Goal: Transaction & Acquisition: Purchase product/service

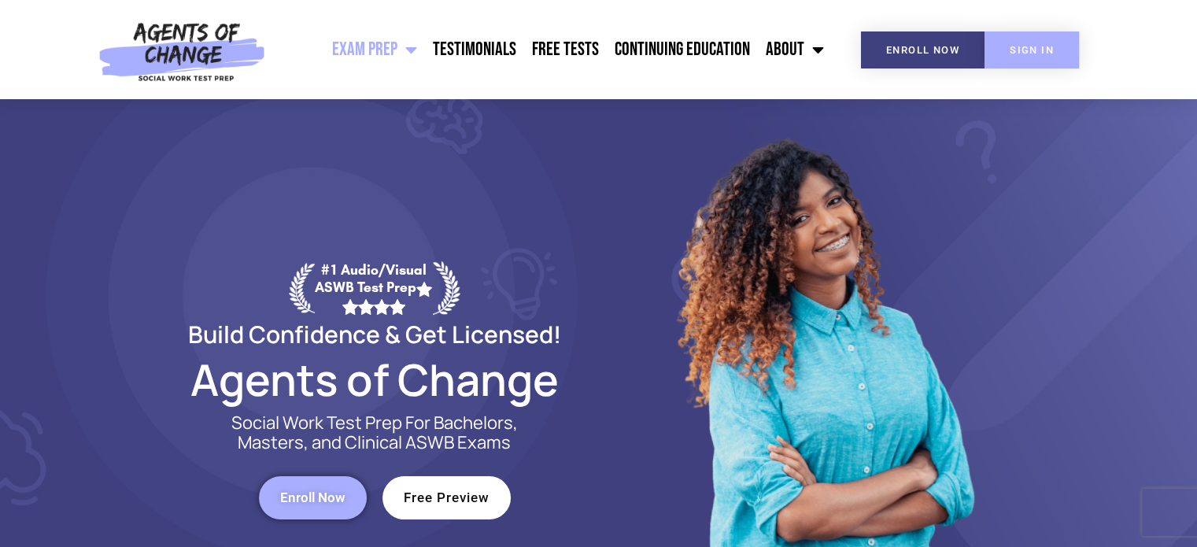
click at [1053, 48] on link "SIGN IN" at bounding box center [1031, 49] width 94 height 37
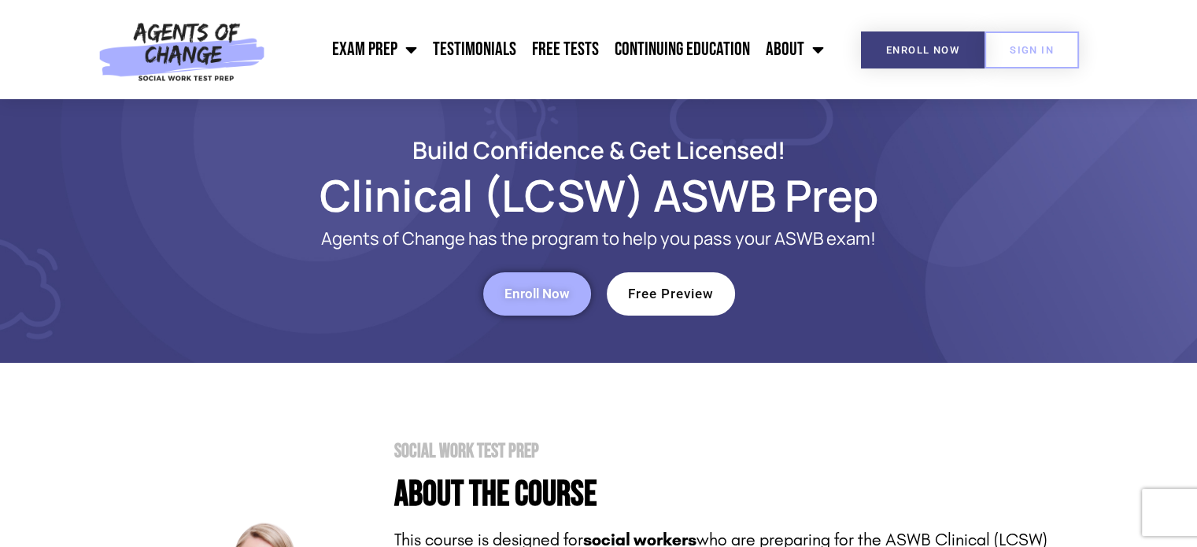
click at [513, 293] on span "Enroll Now" at bounding box center [536, 293] width 65 height 13
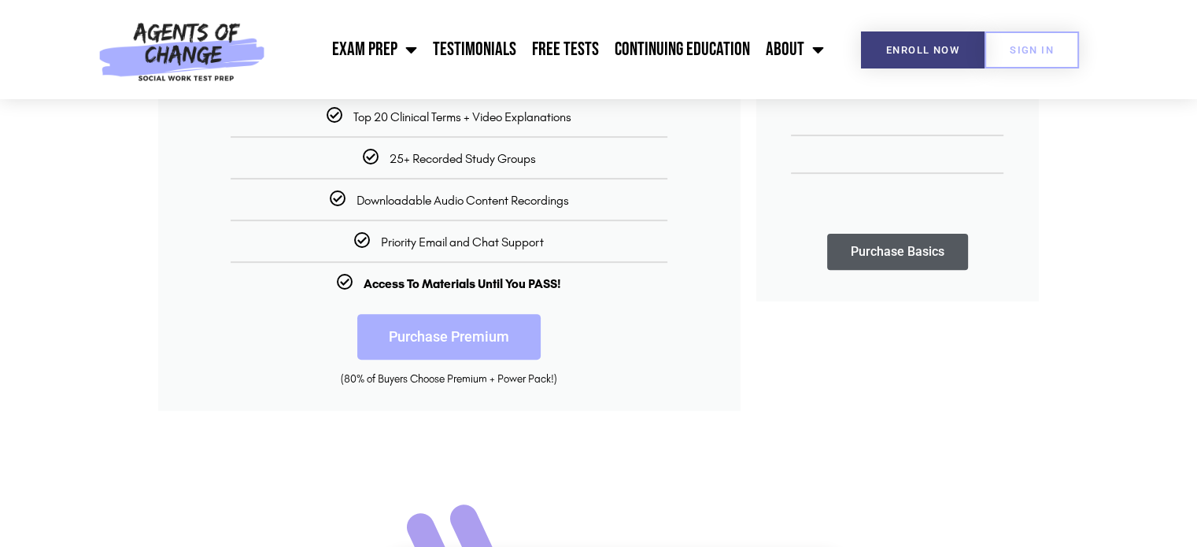
scroll to position [551, 0]
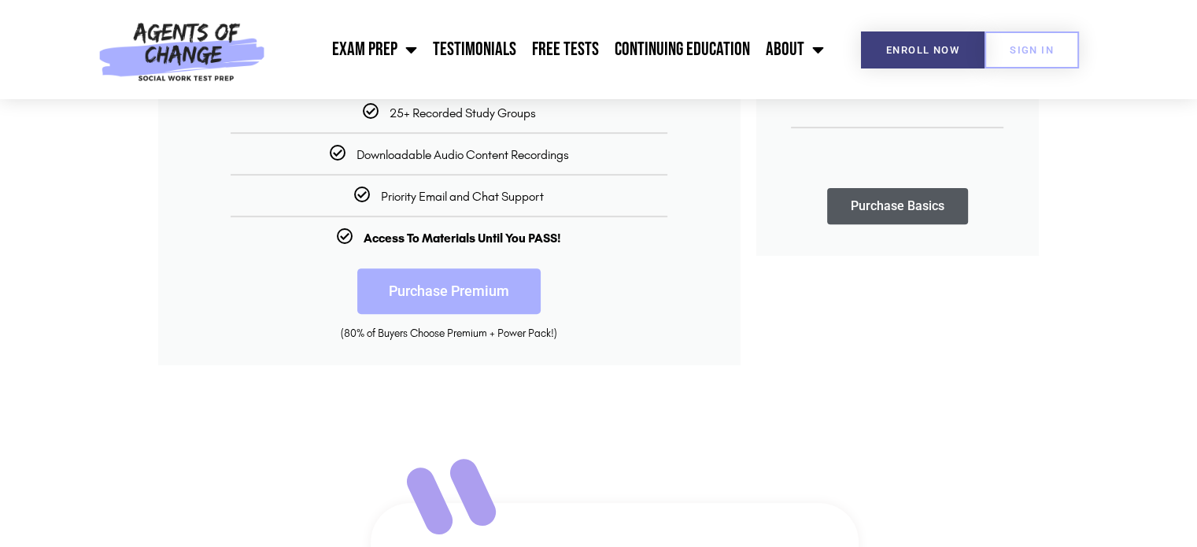
click at [441, 288] on link "Purchase Premium" at bounding box center [448, 291] width 183 height 46
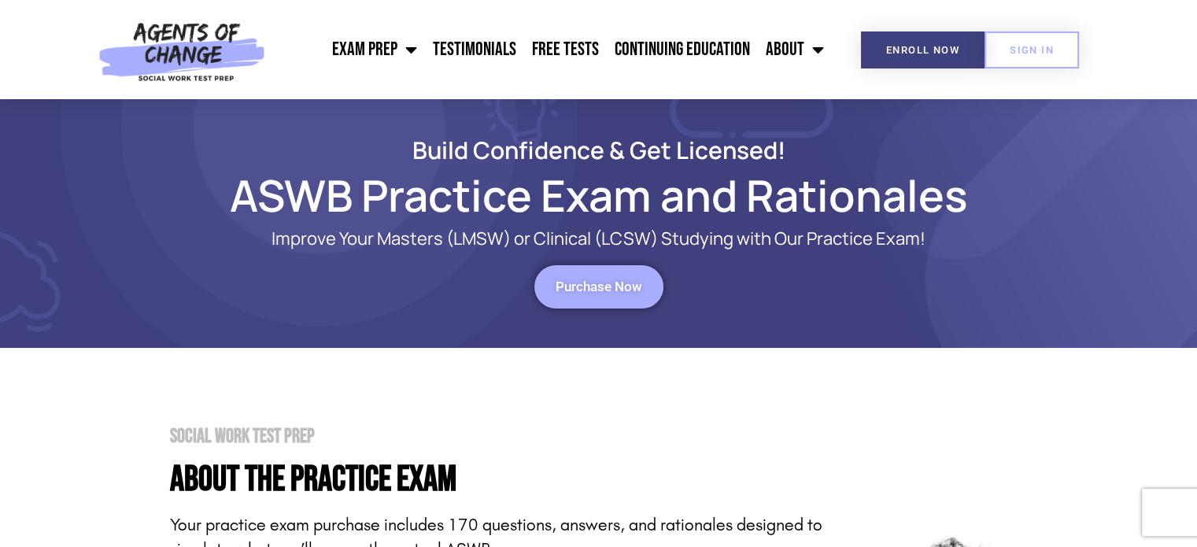
click at [633, 291] on span "Purchase Now" at bounding box center [598, 286] width 87 height 13
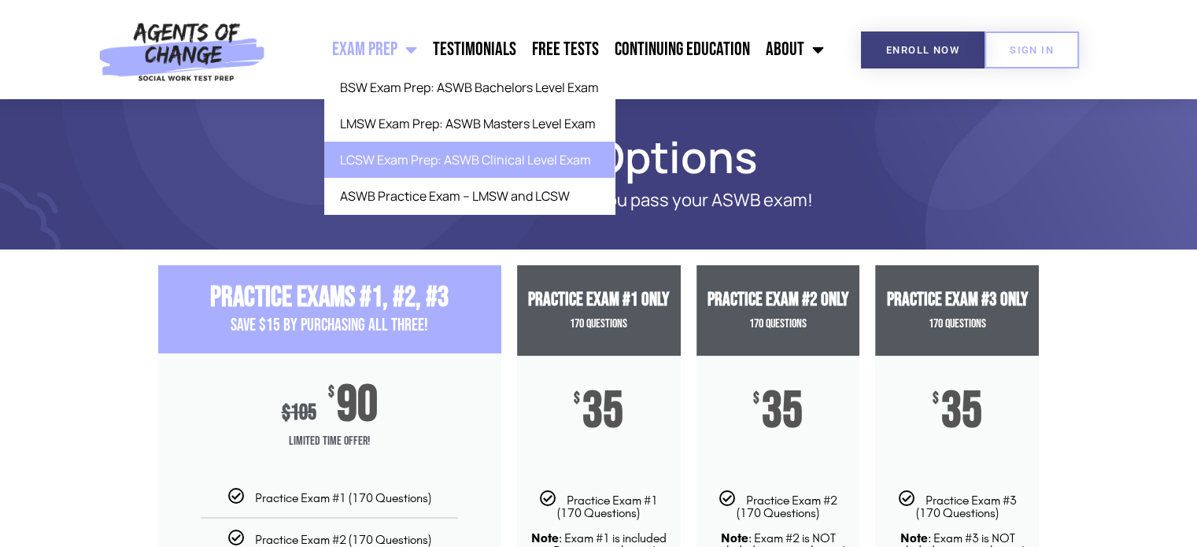
click at [365, 157] on link "LCSW Exam Prep: ASWB Clinical Level Exam" at bounding box center [469, 160] width 290 height 36
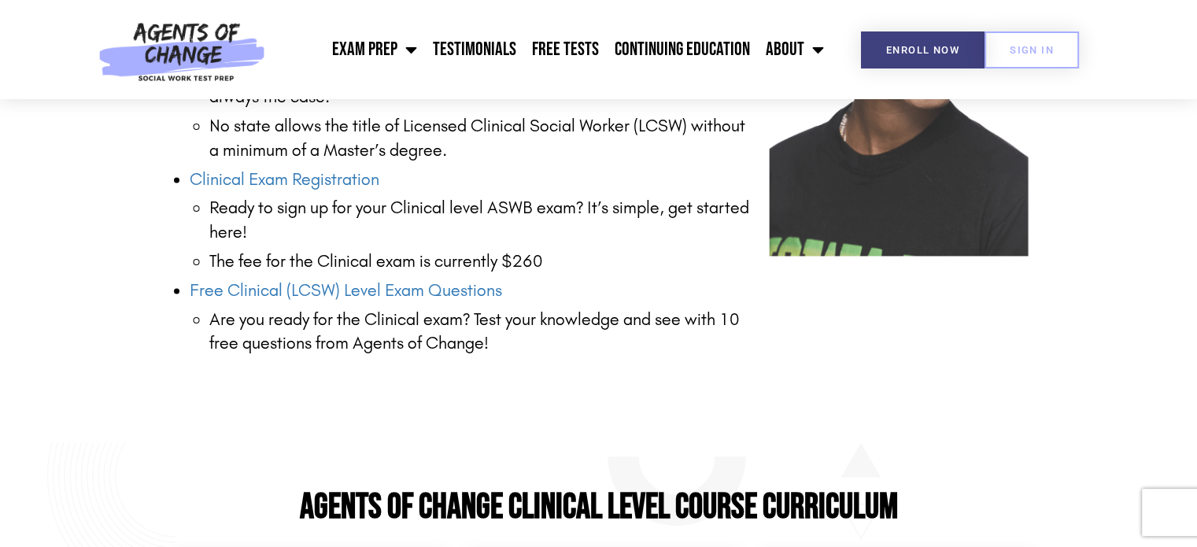
scroll to position [2282, 0]
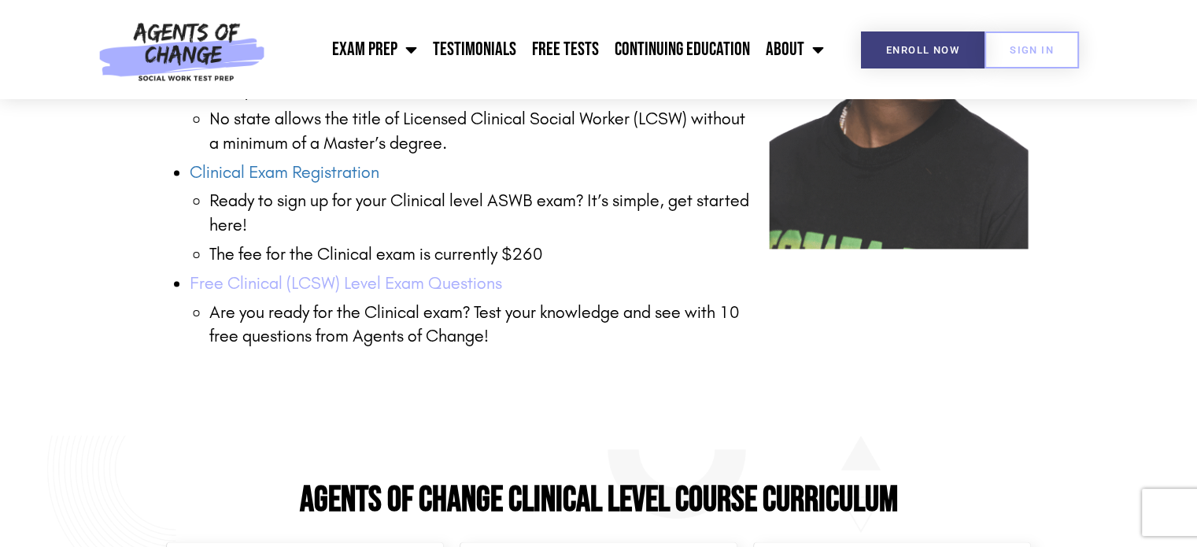
click at [330, 282] on link "Free Clinical (LCSW) Level Exam Questions" at bounding box center [346, 283] width 312 height 20
